Goal: Information Seeking & Learning: Learn about a topic

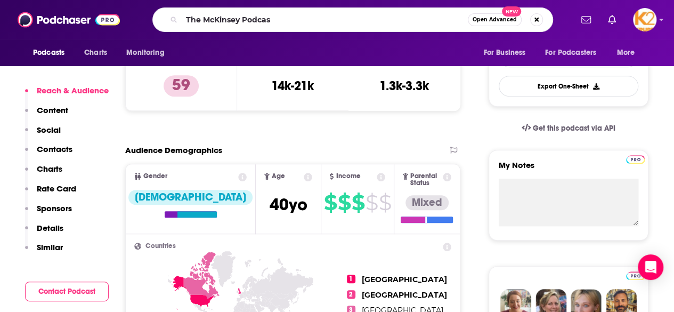
type input "The McKinsey Podcast"
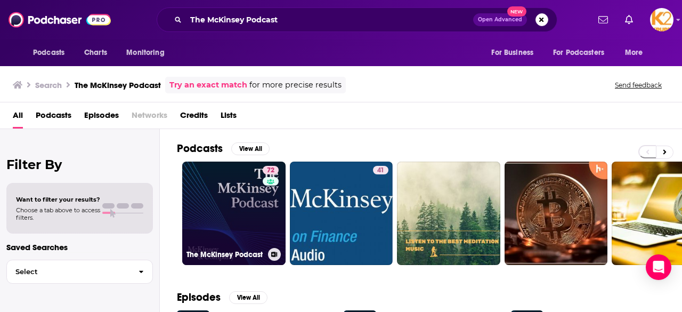
click at [268, 213] on div "72" at bounding box center [272, 207] width 19 height 82
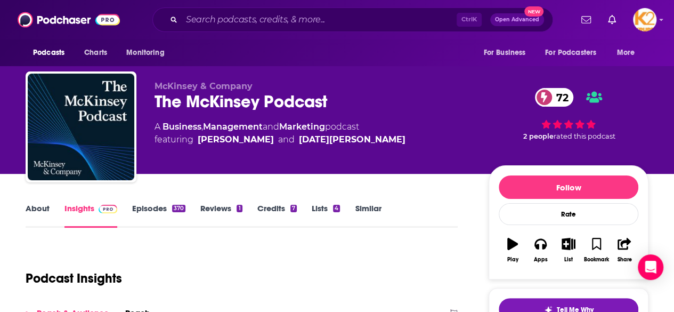
click at [157, 206] on link "Episodes 370" at bounding box center [158, 215] width 53 height 25
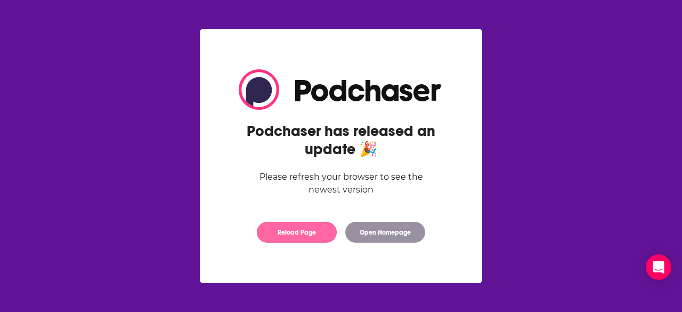
click at [295, 240] on button "Reload Page" at bounding box center [297, 232] width 80 height 21
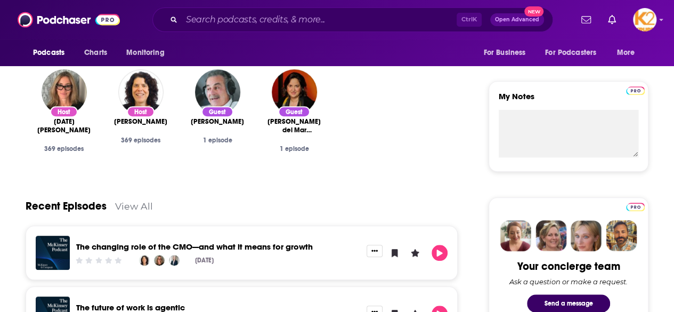
scroll to position [353, 0]
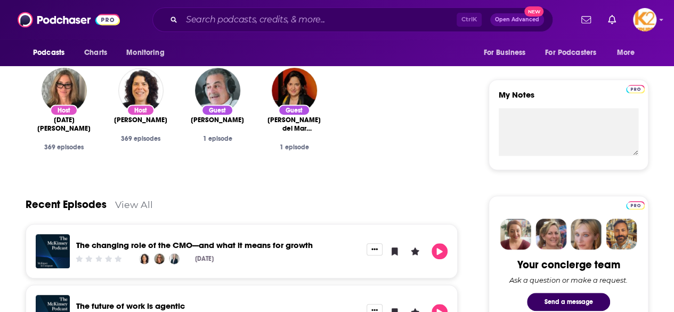
click at [128, 205] on link "View All" at bounding box center [134, 204] width 38 height 11
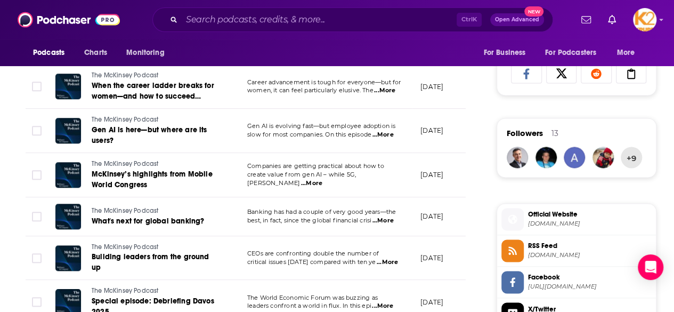
scroll to position [702, 0]
click at [323, 179] on span "...More" at bounding box center [311, 183] width 21 height 9
click at [391, 260] on td "CEOs are confronting double the number of critical issues [DATE] compared with …" at bounding box center [325, 258] width 173 height 44
click at [390, 257] on span "...More" at bounding box center [387, 261] width 21 height 9
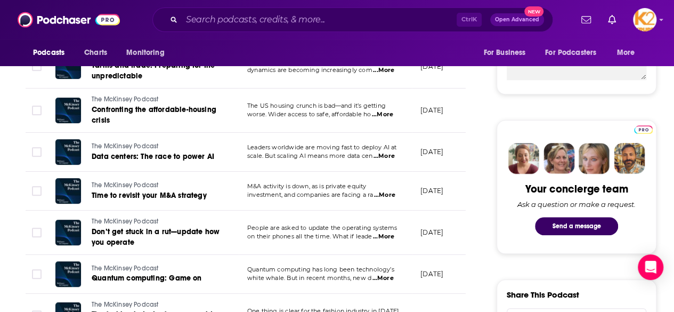
scroll to position [426, 0]
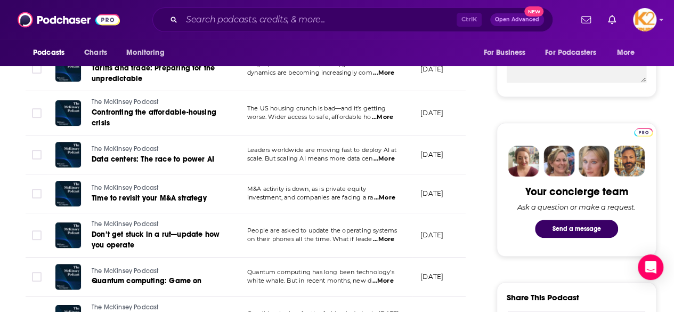
click at [392, 159] on span "...More" at bounding box center [384, 159] width 21 height 9
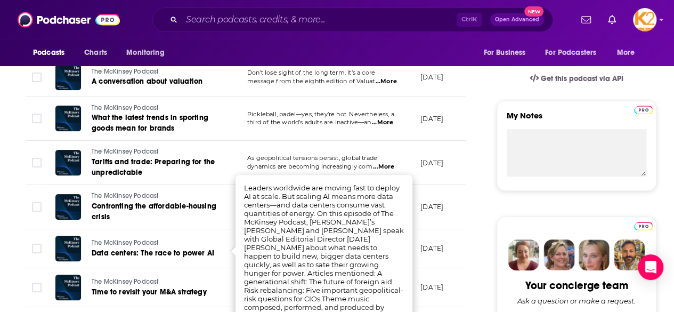
scroll to position [325, 0]
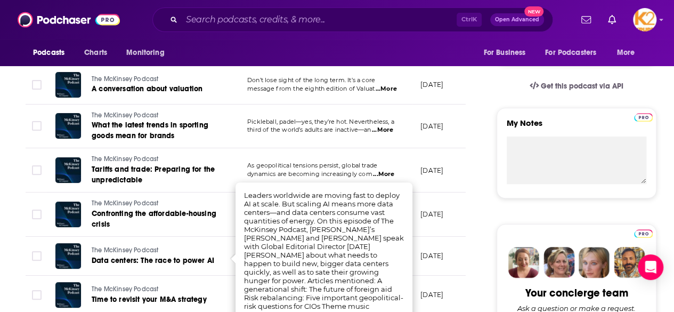
click at [383, 130] on span "...More" at bounding box center [382, 130] width 21 height 9
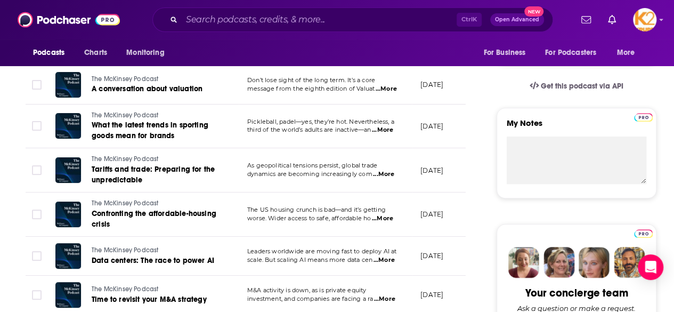
click at [433, 146] on td "July 17, 2025" at bounding box center [446, 126] width 69 height 44
click at [388, 85] on span "...More" at bounding box center [386, 89] width 21 height 9
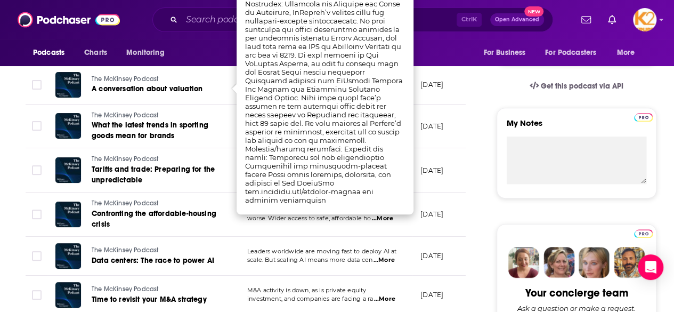
click at [231, 98] on td "The McKinsey Podcast A conversation about valuation" at bounding box center [143, 85] width 192 height 39
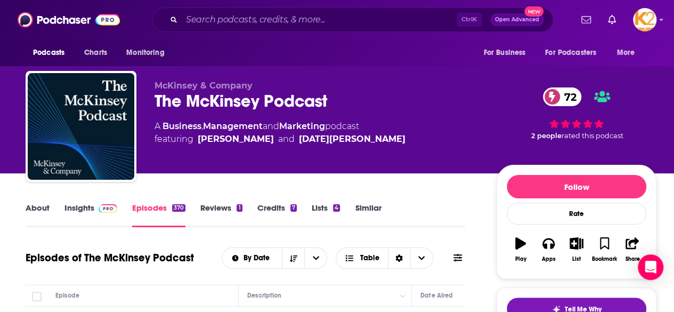
scroll to position [0, 0]
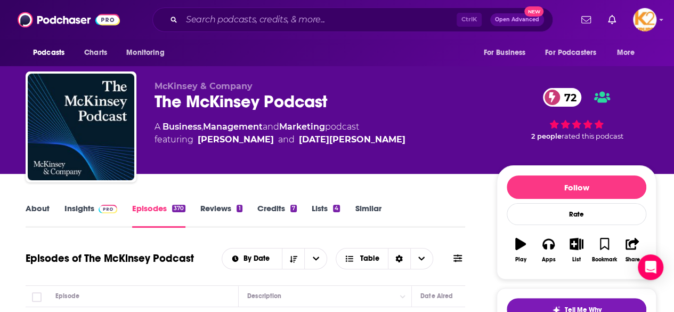
click at [85, 208] on link "Insights" at bounding box center [91, 215] width 53 height 25
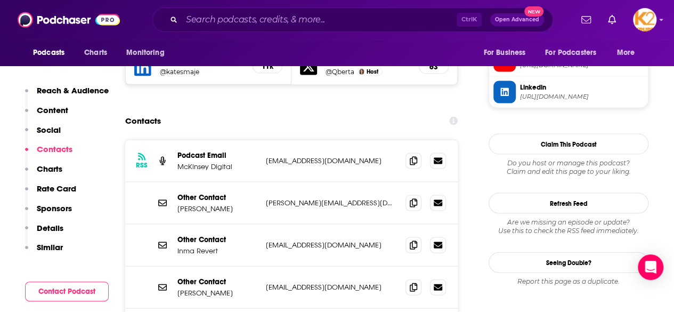
scroll to position [1017, 0]
click at [413, 157] on icon at bounding box center [413, 161] width 7 height 9
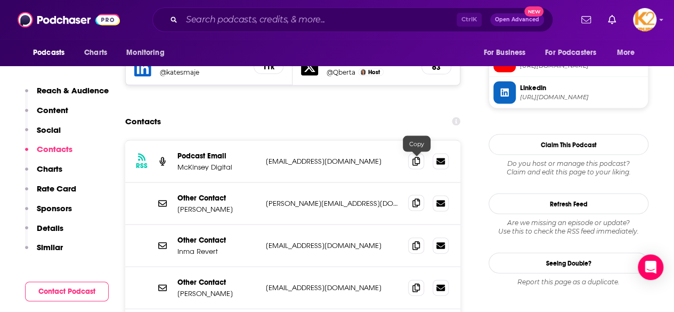
click at [421, 195] on span at bounding box center [416, 203] width 16 height 16
